Goal: Information Seeking & Learning: Learn about a topic

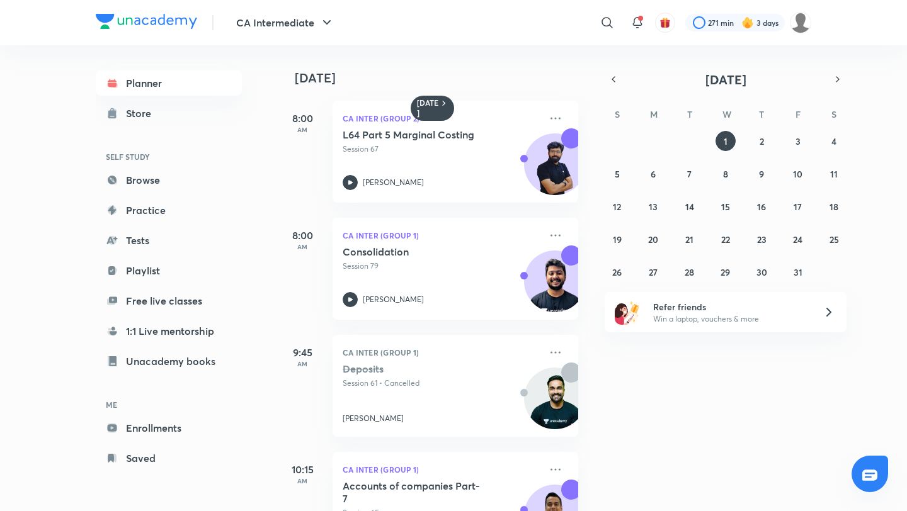
click at [613, 79] on icon "button" at bounding box center [613, 79] width 10 height 11
click at [655, 145] on button "1" at bounding box center [653, 141] width 20 height 20
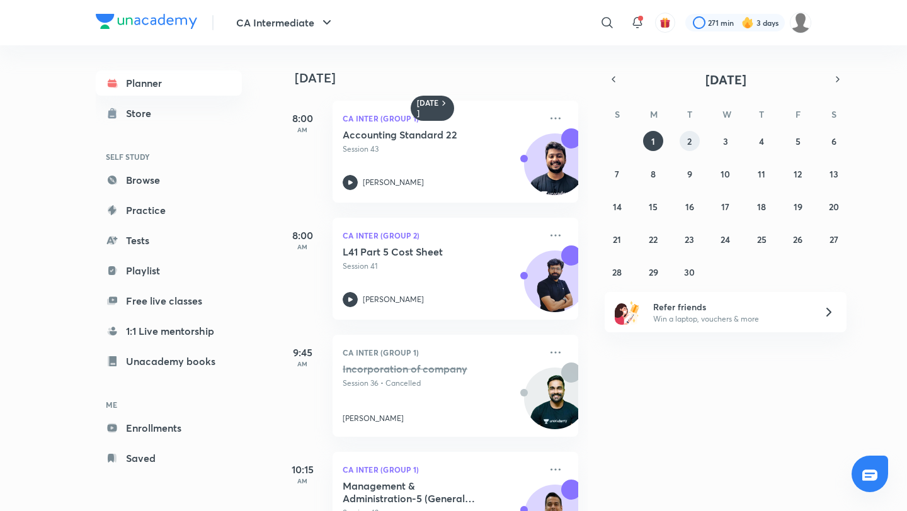
click at [691, 144] on button "2" at bounding box center [689, 141] width 20 height 20
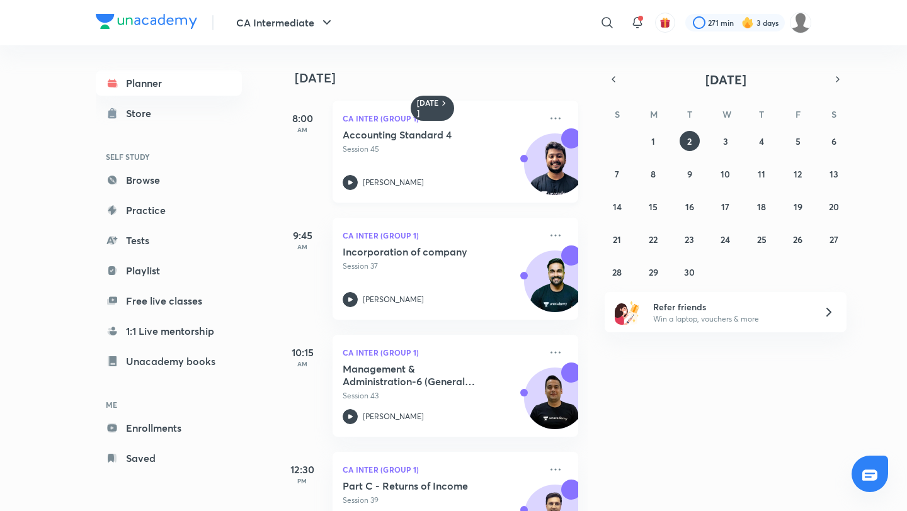
click at [433, 141] on div "Accounting Standard 4 Session 45" at bounding box center [441, 141] width 198 height 26
